Goal: Information Seeking & Learning: Learn about a topic

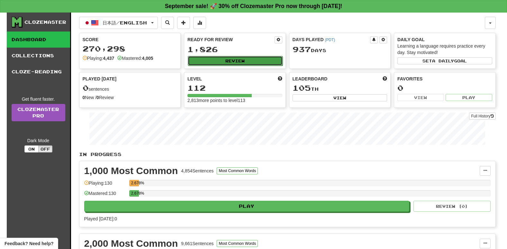
click at [206, 65] on button "Review" at bounding box center [235, 61] width 95 height 10
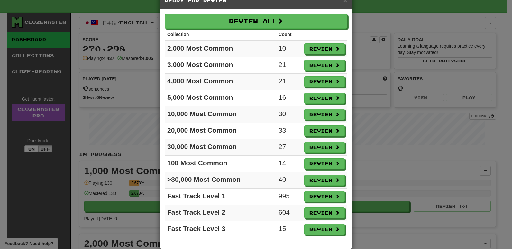
scroll to position [27, 0]
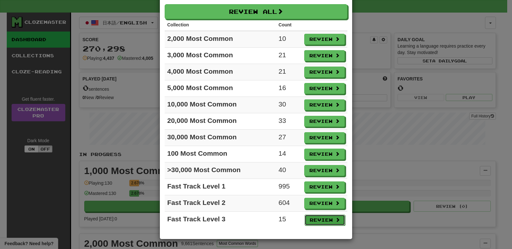
click at [320, 218] on button "Review" at bounding box center [324, 219] width 41 height 11
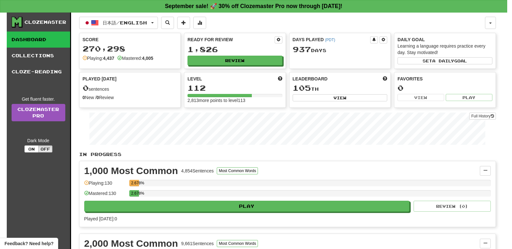
select select "**"
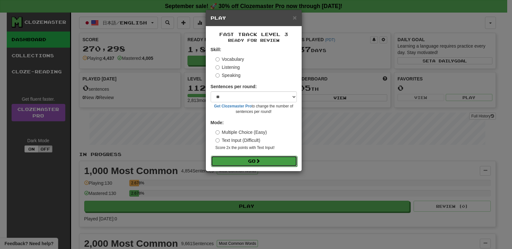
click at [239, 160] on button "Go" at bounding box center [254, 161] width 86 height 11
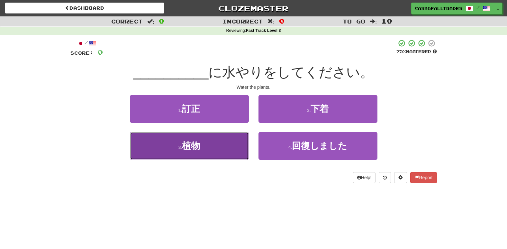
click at [180, 150] on button "3 . 植物" at bounding box center [189, 146] width 119 height 28
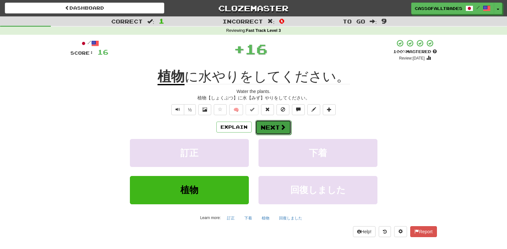
click at [278, 126] on button "Next" at bounding box center [273, 127] width 36 height 15
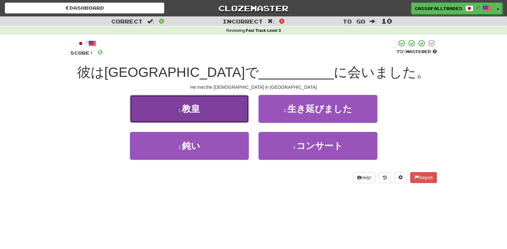
click at [190, 111] on span "教皇" at bounding box center [191, 109] width 18 height 10
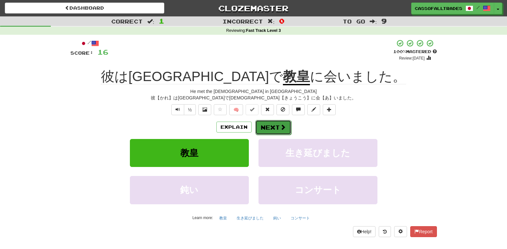
click at [277, 120] on button "Next" at bounding box center [273, 127] width 36 height 15
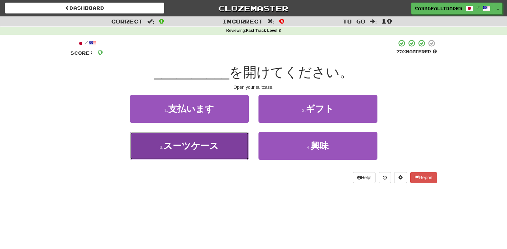
click at [219, 142] on button "3 . スーツケース" at bounding box center [189, 146] width 119 height 28
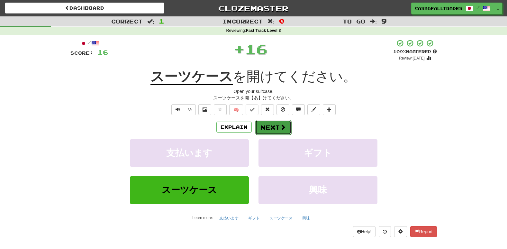
click at [283, 124] on span at bounding box center [283, 127] width 6 height 6
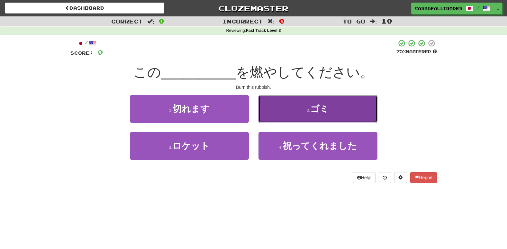
click at [349, 107] on button "2 . ゴミ" at bounding box center [317, 109] width 119 height 28
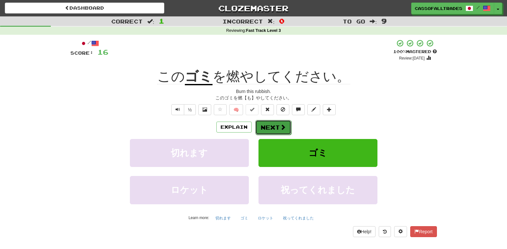
click at [287, 123] on button "Next" at bounding box center [273, 127] width 36 height 15
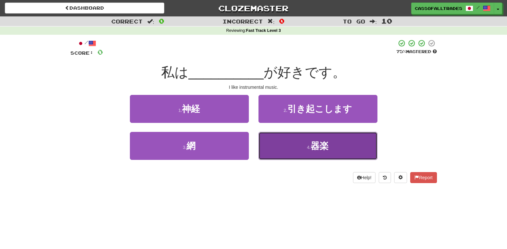
click at [330, 154] on button "4 . 器楽" at bounding box center [317, 146] width 119 height 28
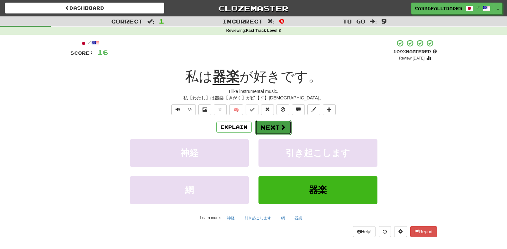
click at [264, 131] on button "Next" at bounding box center [273, 127] width 36 height 15
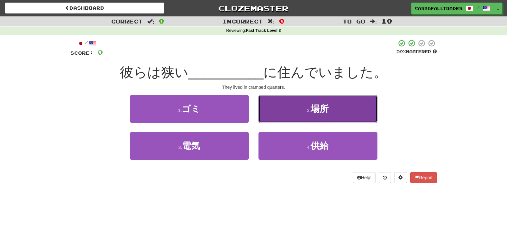
click at [324, 117] on button "2 . 場所" at bounding box center [317, 109] width 119 height 28
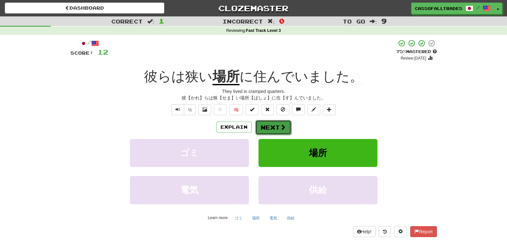
click at [274, 122] on button "Next" at bounding box center [273, 127] width 36 height 15
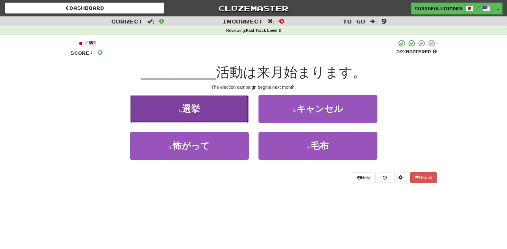
click at [226, 113] on button "1 . 選挙" at bounding box center [189, 109] width 119 height 28
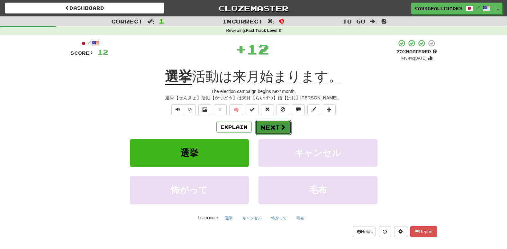
click at [277, 123] on button "Next" at bounding box center [273, 127] width 36 height 15
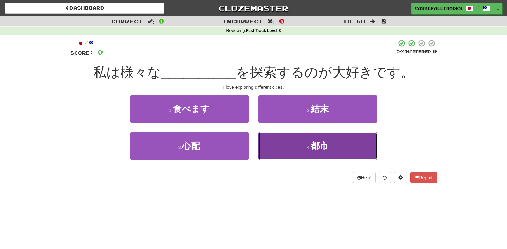
click at [321, 150] on span "都市" at bounding box center [320, 146] width 18 height 10
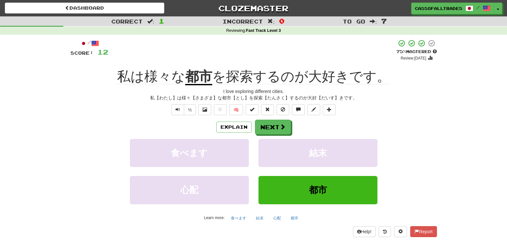
click at [273, 115] on div "/ Score: 12 + 12 75 % Mastered Review: [DATE] 私は様々な 都市 を探索するのが大好きです。 I love exp…" at bounding box center [253, 137] width 366 height 197
click at [272, 130] on button "Next" at bounding box center [273, 127] width 36 height 15
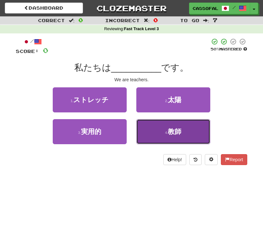
click at [178, 132] on span "教師" at bounding box center [175, 131] width 14 height 7
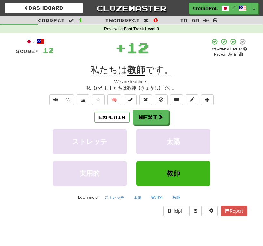
click at [133, 108] on div "/ Score: 12 + 12 75 % Mastered Review: 2025-10-16 私たちは 教師 です。 We are teachers. …" at bounding box center [131, 127] width 231 height 179
click at [147, 116] on button "Next" at bounding box center [151, 117] width 36 height 15
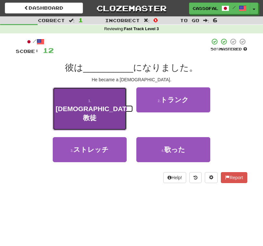
click at [104, 105] on span "カトリック教徒" at bounding box center [94, 113] width 77 height 16
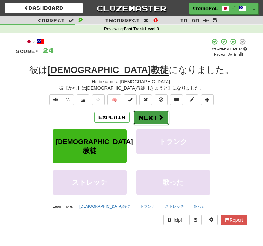
click at [150, 120] on button "Next" at bounding box center [151, 117] width 36 height 15
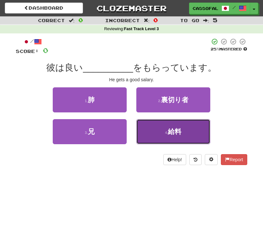
click at [187, 129] on button "4 . 給料" at bounding box center [173, 131] width 74 height 25
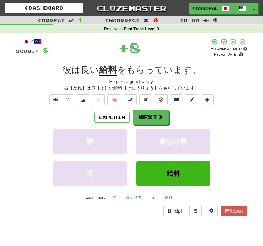
click at [157, 109] on div "/ Score: 8 + 8 50 % Mastered Review: 2025-09-26 彼は良い 給料 をもらっています。 He gets a goo…" at bounding box center [131, 127] width 231 height 179
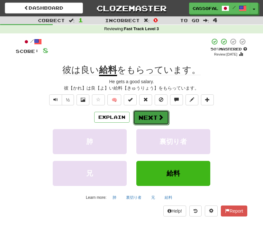
click at [157, 113] on button "Next" at bounding box center [151, 117] width 36 height 15
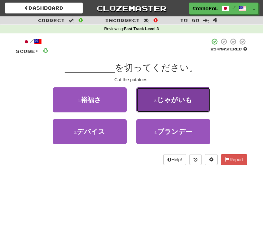
click at [168, 101] on span "じゃがいも" at bounding box center [174, 99] width 35 height 7
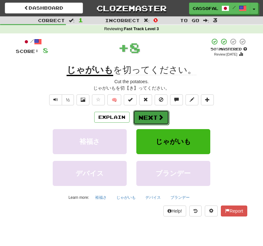
click at [150, 117] on button "Next" at bounding box center [151, 117] width 36 height 15
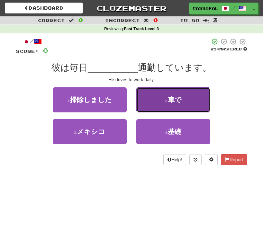
click at [176, 103] on span "車で" at bounding box center [175, 99] width 14 height 7
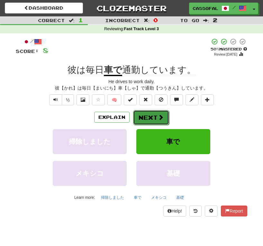
click at [150, 114] on button "Next" at bounding box center [151, 117] width 36 height 15
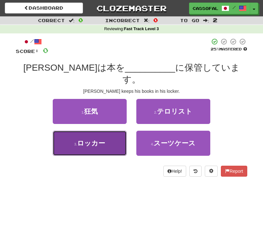
click at [101, 140] on span "ロッカー" at bounding box center [91, 143] width 28 height 7
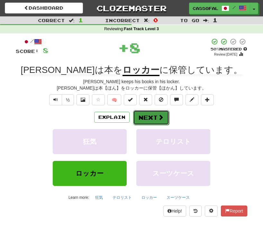
click at [141, 114] on button "Next" at bounding box center [151, 117] width 36 height 15
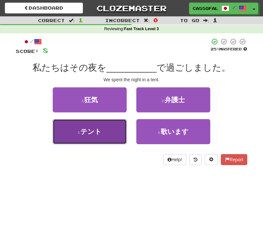
click at [111, 137] on button "3 . テント" at bounding box center [90, 131] width 74 height 25
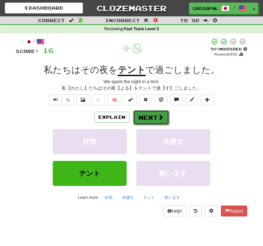
click at [155, 114] on button "Next" at bounding box center [151, 117] width 36 height 15
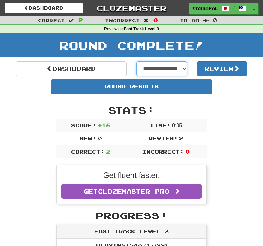
click at [156, 68] on select "**********" at bounding box center [161, 68] width 51 height 15
click at [136, 61] on select "**********" at bounding box center [161, 68] width 51 height 15
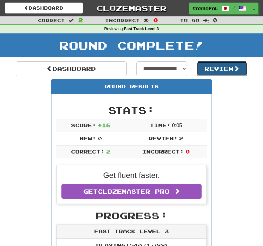
click at [209, 75] on button "Review" at bounding box center [222, 68] width 51 height 15
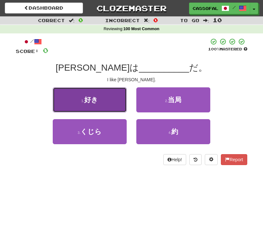
click at [114, 102] on button "1 . 好き" at bounding box center [90, 99] width 74 height 25
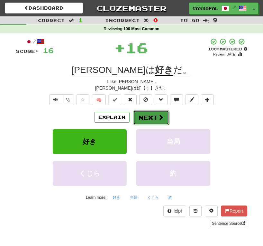
click at [159, 123] on button "Next" at bounding box center [151, 117] width 36 height 15
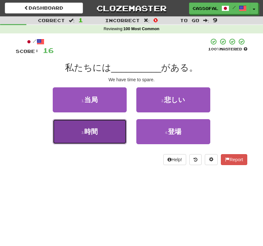
click at [97, 131] on span "時間" at bounding box center [91, 131] width 14 height 7
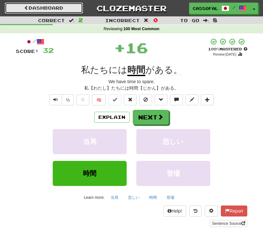
click at [70, 8] on link "Dashboard" at bounding box center [44, 8] width 78 height 11
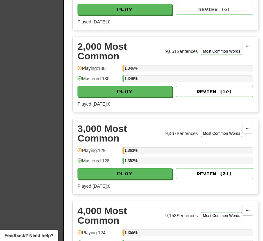
scroll to position [257, 0]
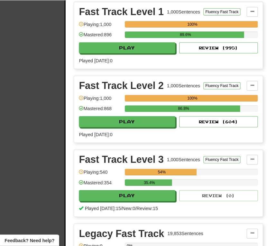
scroll to position [1093, 0]
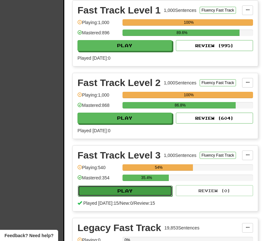
click at [118, 187] on button "Play" at bounding box center [125, 191] width 95 height 11
select select "**"
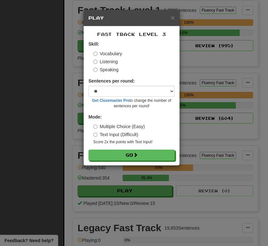
click at [112, 60] on label "Listening" at bounding box center [105, 62] width 24 height 6
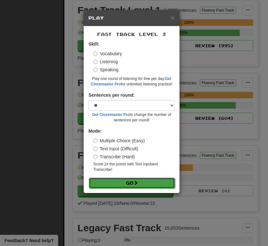
click at [134, 188] on button "Go" at bounding box center [132, 183] width 86 height 11
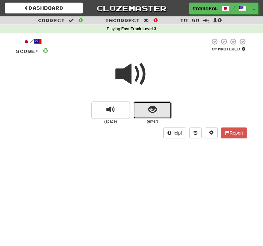
click at [143, 107] on button "show sentence" at bounding box center [152, 110] width 39 height 17
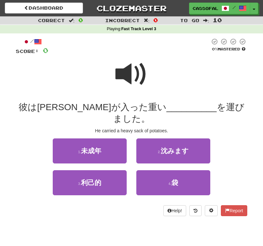
click at [129, 78] on span at bounding box center [131, 74] width 32 height 32
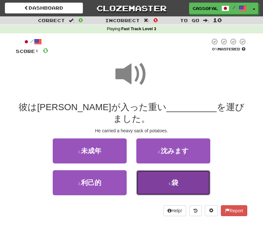
click at [179, 170] on button "4 . 袋" at bounding box center [173, 182] width 74 height 25
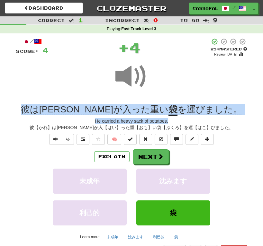
drag, startPoint x: 30, startPoint y: 100, endPoint x: 256, endPoint y: 118, distance: 226.7
click at [256, 118] on div "Correct : 1 Incorrect : 0 To go : 9 Playing : Fast Track Level 3 / Score: 4 + 4…" at bounding box center [131, 140] width 263 height 249
drag, startPoint x: 256, startPoint y: 118, endPoint x: 212, endPoint y: 109, distance: 44.6
copy div "彼は[PERSON_NAME]が入った重い 袋 を運びました。 He carried a heavy sack of potatoes."
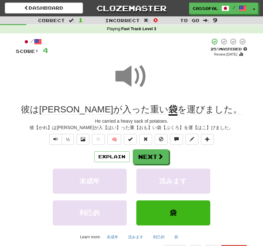
click at [7, 153] on div "Correct : 1 Incorrect : 0 To go : 9 Playing : Fast Track Level 3 / Score: 4 + 4…" at bounding box center [131, 140] width 263 height 249
click at [152, 155] on button "Next" at bounding box center [151, 157] width 36 height 15
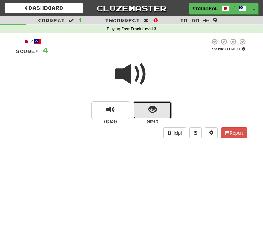
click at [153, 113] on span "show sentence" at bounding box center [152, 109] width 9 height 9
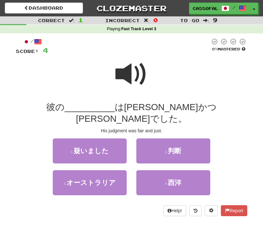
click at [141, 87] on span at bounding box center [131, 74] width 32 height 32
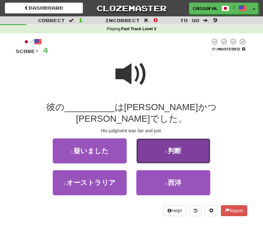
click at [180, 147] on span "判断" at bounding box center [175, 150] width 14 height 7
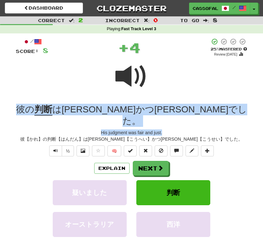
drag, startPoint x: 46, startPoint y: 109, endPoint x: 234, endPoint y: 119, distance: 189.0
click at [234, 119] on div "/ Score: 8 + 4 25 % Mastered Review: 2025-09-17 彼の 判断 は公平かつ公正でした。 His judgment …" at bounding box center [131, 153] width 231 height 230
copy div "彼の 判断 は公平かつ公正でした。 His judgment was fair and just."
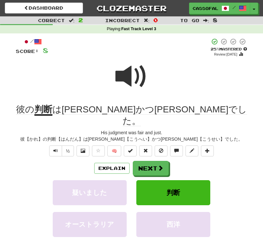
click at [74, 161] on div "Explain Next" at bounding box center [131, 168] width 231 height 15
click at [157, 161] on button "Next" at bounding box center [151, 168] width 36 height 15
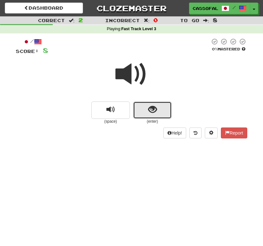
click at [149, 107] on span "show sentence" at bounding box center [152, 109] width 9 height 9
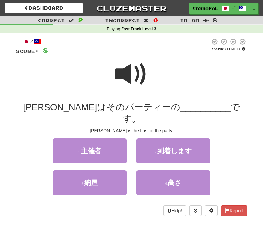
click at [133, 75] on span at bounding box center [131, 74] width 32 height 32
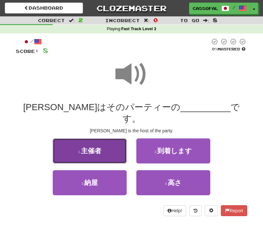
click at [101, 147] on span "主催者" at bounding box center [91, 150] width 20 height 7
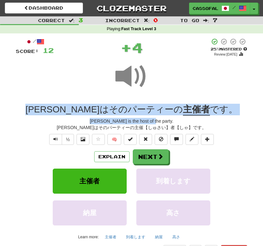
drag, startPoint x: 43, startPoint y: 109, endPoint x: 245, endPoint y: 119, distance: 202.1
click at [245, 119] on div "/ Score: 12 + 4 25 % Mastered Review: 2025-09-17 ジョンはそのパーティーの 主催者 です。 John is t…" at bounding box center [131, 147] width 231 height 218
drag, startPoint x: 245, startPoint y: 119, endPoint x: 211, endPoint y: 110, distance: 34.9
copy div "ジョンはそのパーティーの 主催者 です。 John is the host of the party."
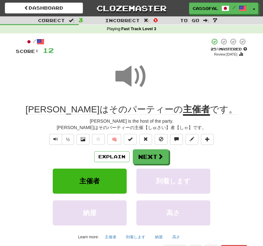
click at [81, 162] on div "Explain Next" at bounding box center [131, 156] width 231 height 15
click at [157, 159] on button "Next" at bounding box center [151, 157] width 36 height 15
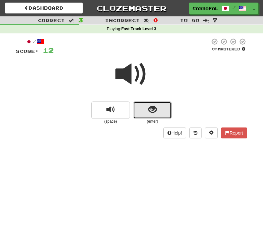
click at [144, 112] on button "show sentence" at bounding box center [152, 110] width 39 height 17
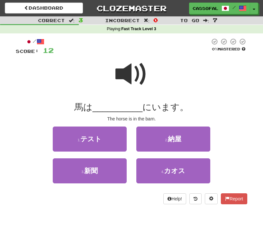
click at [139, 74] on span at bounding box center [131, 74] width 32 height 32
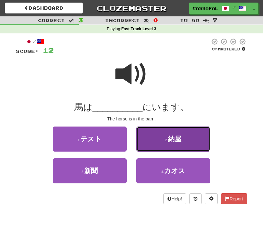
click at [168, 147] on button "2 . 納屋" at bounding box center [173, 139] width 74 height 25
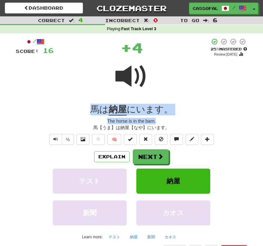
drag, startPoint x: 52, startPoint y: 102, endPoint x: 212, endPoint y: 118, distance: 161.2
click at [212, 118] on div "/ Score: 16 + 4 25 % Mastered Review: 2025-09-17 馬は 納屋 にいます。 The horse is in th…" at bounding box center [131, 147] width 231 height 218
drag, startPoint x: 212, startPoint y: 118, endPoint x: 159, endPoint y: 108, distance: 54.0
copy div "馬は 納屋 にいます。 The horse is in the barn."
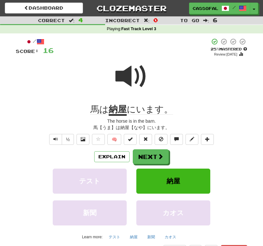
click at [41, 129] on div "馬【うま】は納屋【なや】にいます。" at bounding box center [131, 127] width 231 height 6
click at [148, 156] on button "Next" at bounding box center [151, 157] width 36 height 15
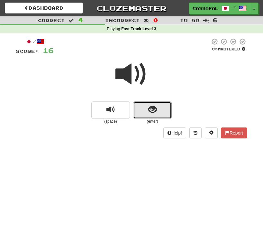
click at [159, 103] on button "show sentence" at bounding box center [152, 110] width 39 height 17
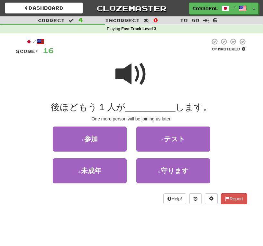
click at [149, 91] on div at bounding box center [131, 79] width 231 height 46
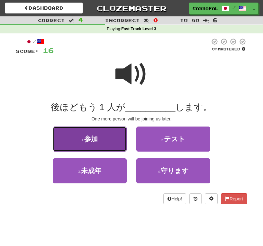
click at [99, 132] on button "1 . 参加" at bounding box center [90, 139] width 74 height 25
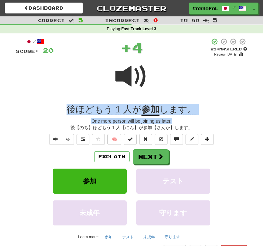
drag, startPoint x: 47, startPoint y: 106, endPoint x: 246, endPoint y: 123, distance: 199.8
click at [246, 123] on div "/ Score: 20 + 4 25 % Mastered Review: 2025-09-17 後ほどもう 1 人が 参加 します。 One more pe…" at bounding box center [131, 147] width 231 height 218
copy div "後ほどもう 1 人が 参加 します。 One more person will be joining us later."
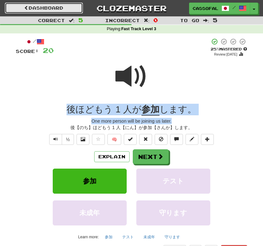
click at [53, 13] on link "Dashboard" at bounding box center [44, 8] width 78 height 11
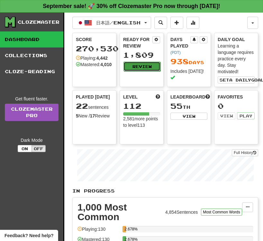
click at [148, 67] on button "Review" at bounding box center [141, 67] width 37 height 10
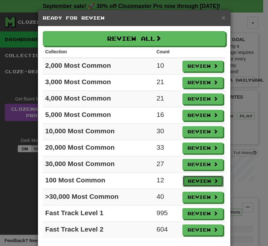
click at [188, 177] on button "Review" at bounding box center [203, 181] width 41 height 11
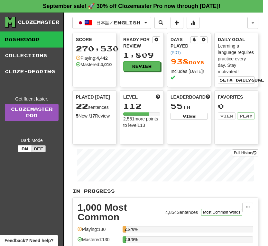
select select "**"
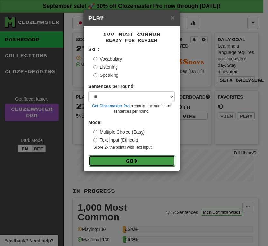
click at [127, 163] on button "Go" at bounding box center [132, 161] width 86 height 11
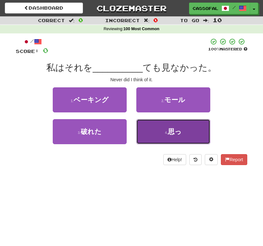
click at [186, 136] on button "4 . 思っ" at bounding box center [173, 131] width 74 height 25
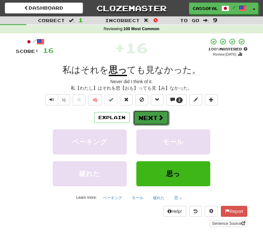
click at [148, 115] on button "Next" at bounding box center [151, 118] width 36 height 15
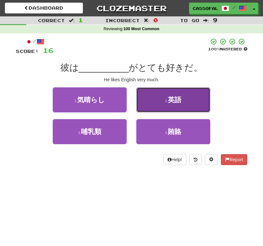
click at [180, 103] on span "英語" at bounding box center [175, 99] width 14 height 7
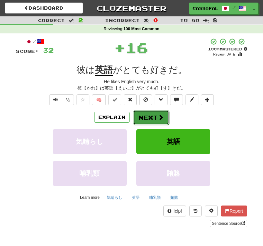
click at [158, 117] on span at bounding box center [161, 117] width 6 height 6
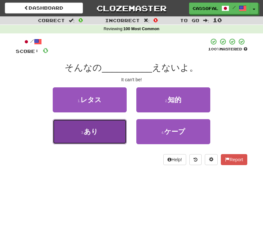
click at [93, 135] on button "3 . あり" at bounding box center [90, 131] width 74 height 25
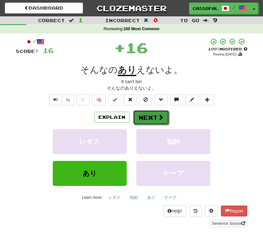
click at [165, 117] on button "Next" at bounding box center [151, 117] width 36 height 15
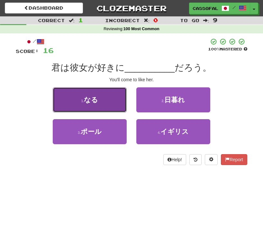
click at [97, 102] on span "なる" at bounding box center [91, 99] width 14 height 7
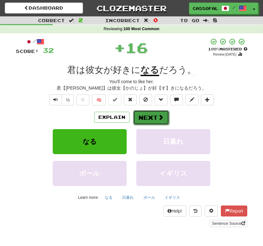
click at [149, 114] on button "Next" at bounding box center [151, 117] width 36 height 15
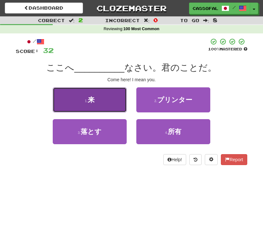
click at [76, 97] on button "1 . 来" at bounding box center [90, 99] width 74 height 25
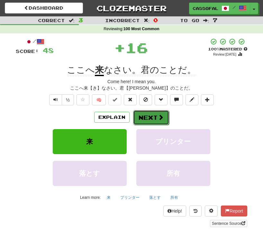
click at [159, 112] on button "Next" at bounding box center [151, 117] width 36 height 15
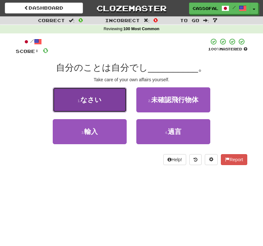
click at [88, 97] on span "なさい" at bounding box center [90, 99] width 21 height 7
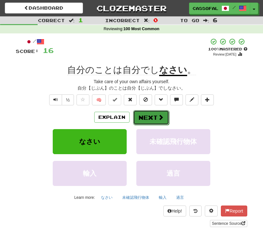
click at [165, 122] on button "Next" at bounding box center [151, 117] width 36 height 15
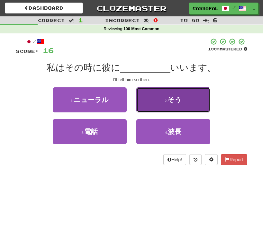
click at [155, 95] on button "2 . そう" at bounding box center [173, 99] width 74 height 25
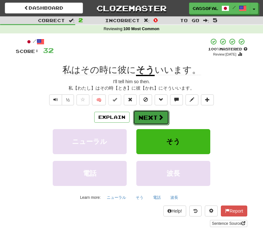
click at [157, 118] on button "Next" at bounding box center [151, 117] width 36 height 15
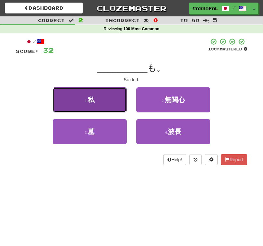
click at [108, 100] on button "1 . 私" at bounding box center [90, 99] width 74 height 25
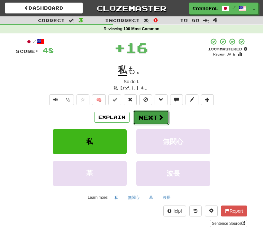
click at [162, 118] on span at bounding box center [161, 117] width 6 height 6
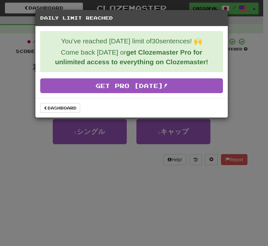
click at [77, 102] on div "Dashboard" at bounding box center [131, 108] width 192 height 20
click at [73, 109] on link "Dashboard" at bounding box center [60, 108] width 40 height 10
